Goal: Entertainment & Leisure: Consume media (video, audio)

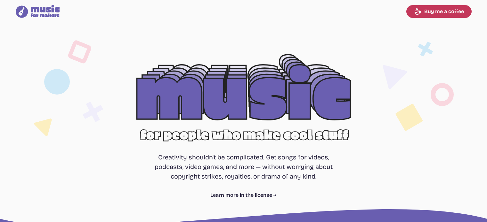
select select "most popular"
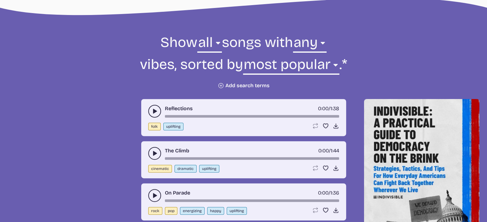
scroll to position [192, 0]
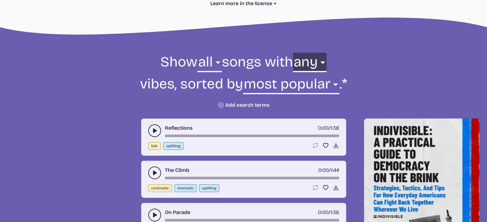
click at [303, 64] on select "any aggressive chill contemplative dark dramatic easygoing energizing happy ser…" at bounding box center [310, 64] width 34 height 22
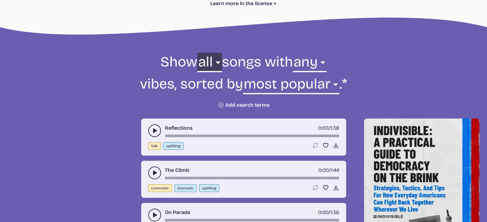
click at [210, 60] on select "all ambient cinematic electronic folk holiday jazz pop rock world" at bounding box center [209, 64] width 24 height 22
select select "ambient"
click at [197, 53] on select "all ambient cinematic electronic folk holiday jazz pop rock world" at bounding box center [209, 64] width 24 height 22
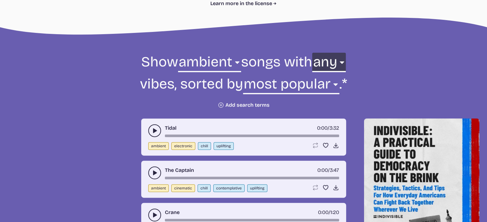
click at [325, 68] on select "any aggressive chill contemplative dark dramatic easygoing energizing happy ser…" at bounding box center [329, 64] width 34 height 22
select select "upbeat"
click at [312, 53] on select "any aggressive chill contemplative dark dramatic easygoing energizing happy ser…" at bounding box center [329, 64] width 34 height 22
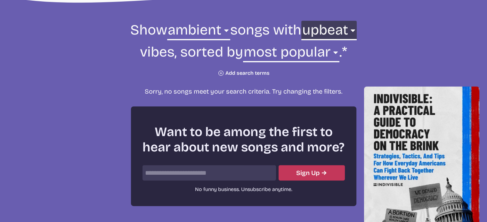
scroll to position [256, 0]
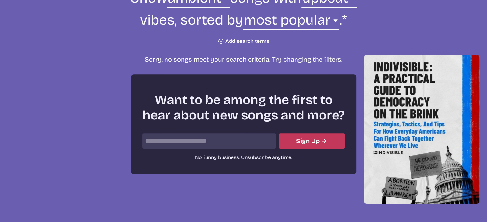
click at [237, 138] on input "email" at bounding box center [208, 140] width 133 height 15
type input "**********"
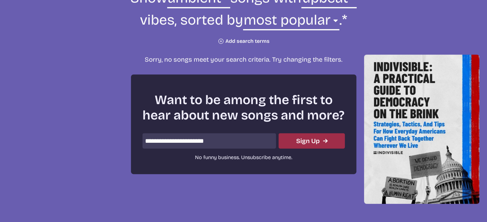
click at [312, 144] on button "Sign Up" at bounding box center [312, 140] width 66 height 15
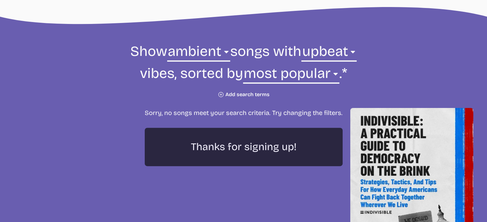
scroll to position [192, 0]
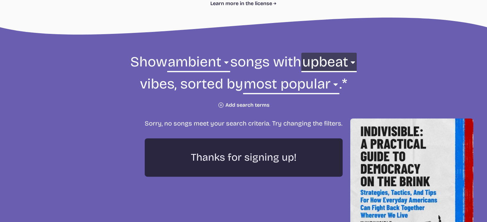
click at [336, 68] on select "any aggressive chill contemplative dark dramatic easygoing energizing happy ser…" at bounding box center [328, 64] width 55 height 22
select select "any"
click at [318, 53] on select "any aggressive chill contemplative dark dramatic easygoing energizing happy ser…" at bounding box center [328, 64] width 55 height 22
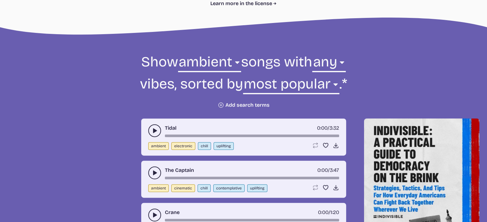
click at [152, 132] on icon "play-pause toggle" at bounding box center [154, 131] width 6 height 6
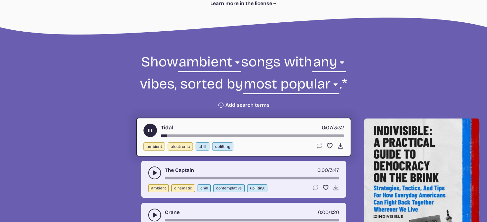
click at [182, 132] on div "Tidal 0:07 / 3:32" at bounding box center [243, 130] width 200 height 13
click at [184, 135] on div "song-time-bar" at bounding box center [252, 136] width 183 height 3
click at [151, 175] on icon "play-pause toggle" at bounding box center [154, 173] width 6 height 6
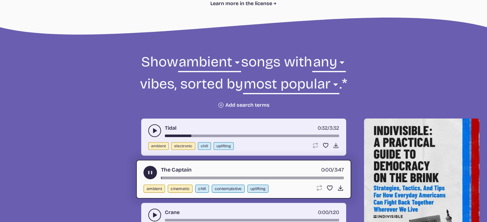
scroll to position [320, 0]
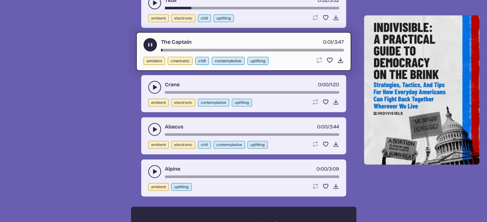
click at [154, 89] on icon "play-pause toggle" at bounding box center [154, 87] width 6 height 6
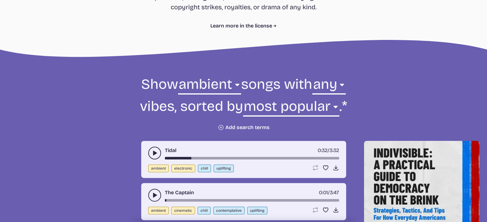
scroll to position [160, 0]
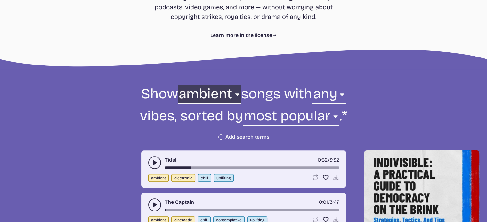
click at [192, 101] on select "all ambient cinematic electronic folk holiday jazz pop rock world" at bounding box center [209, 96] width 63 height 22
select select "cinematic"
click at [178, 85] on select "all ambient cinematic electronic folk holiday jazz pop rock world" at bounding box center [209, 96] width 63 height 22
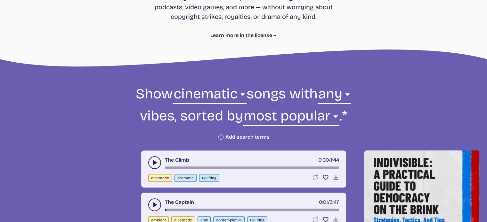
click at [156, 165] on icon "play-pause toggle" at bounding box center [154, 163] width 6 height 6
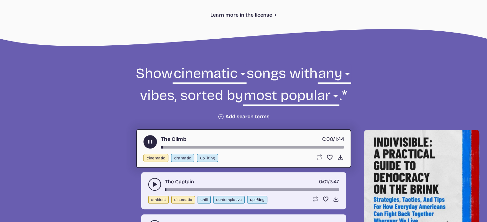
scroll to position [192, 0]
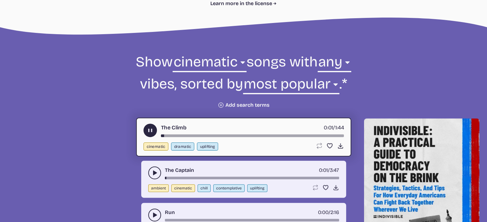
click at [182, 136] on div "song-time-bar" at bounding box center [252, 136] width 183 height 3
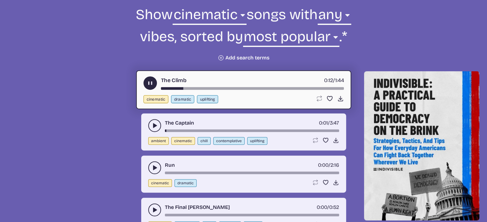
scroll to position [288, 0]
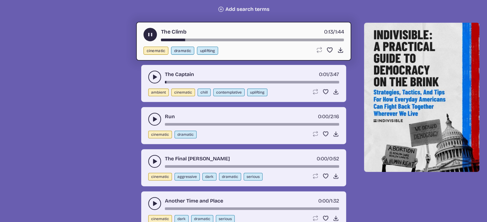
click at [158, 120] on button "play-pause toggle" at bounding box center [154, 119] width 13 height 13
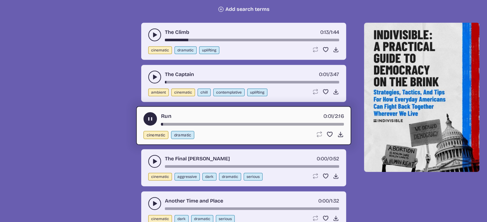
click at [191, 124] on div "song-time-bar" at bounding box center [252, 124] width 183 height 3
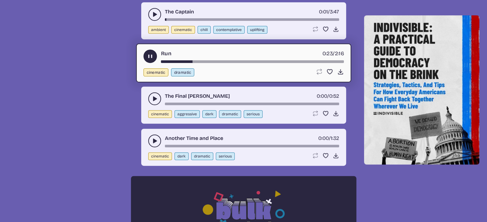
scroll to position [352, 0]
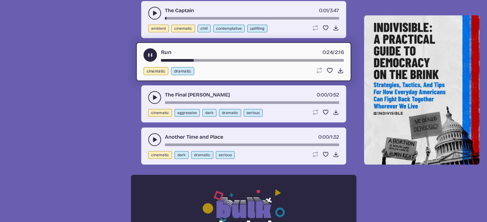
click at [155, 138] on use "play-pause toggle" at bounding box center [154, 140] width 6 height 6
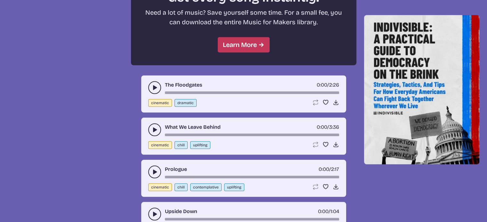
scroll to position [608, 0]
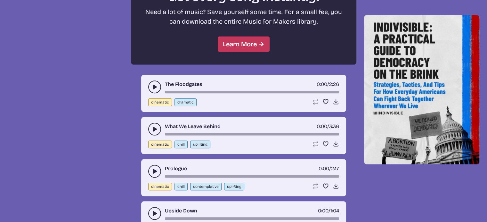
click at [151, 127] on icon "play-pause toggle" at bounding box center [154, 129] width 6 height 6
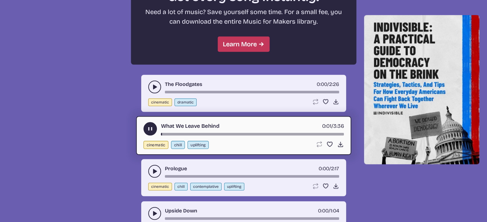
click at [197, 134] on div "What We Leave Behind 0:01 / 3:36 cinematic chill uplifting Loop song Loop this …" at bounding box center [243, 135] width 215 height 39
click at [186, 133] on div "song-time-bar" at bounding box center [252, 134] width 183 height 3
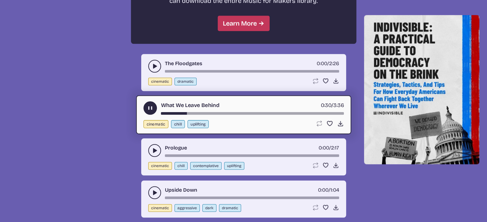
scroll to position [640, 0]
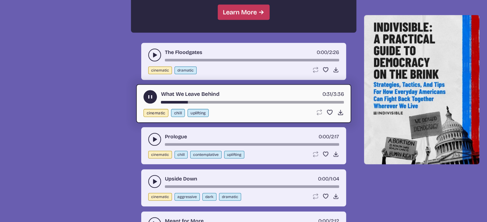
click at [152, 137] on icon "play-pause toggle" at bounding box center [154, 139] width 6 height 6
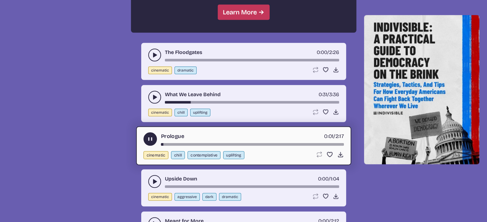
click at [184, 140] on div "Prologue 0:01 / 2:17" at bounding box center [243, 139] width 200 height 13
click at [155, 180] on icon "play-pause toggle" at bounding box center [154, 182] width 6 height 6
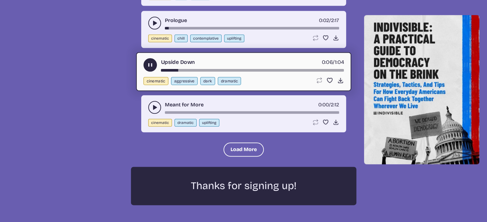
scroll to position [768, 0]
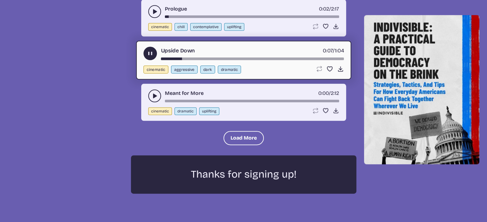
click at [147, 51] on use "play-pause toggle" at bounding box center [150, 53] width 7 height 7
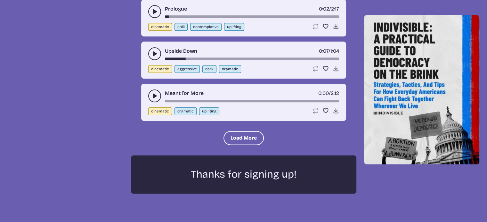
click at [152, 90] on button "play-pause toggle" at bounding box center [154, 96] width 13 height 13
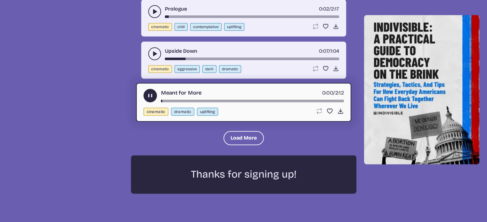
click at [191, 99] on div "Meant for More 0:00 / 2:12 cinematic dramatic uplifting Loop song Loop this son…" at bounding box center [243, 102] width 215 height 39
click at [149, 89] on button "play-pause toggle" at bounding box center [149, 95] width 13 height 13
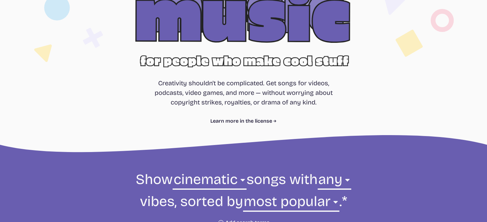
scroll to position [59, 0]
